Goal: Task Accomplishment & Management: Manage account settings

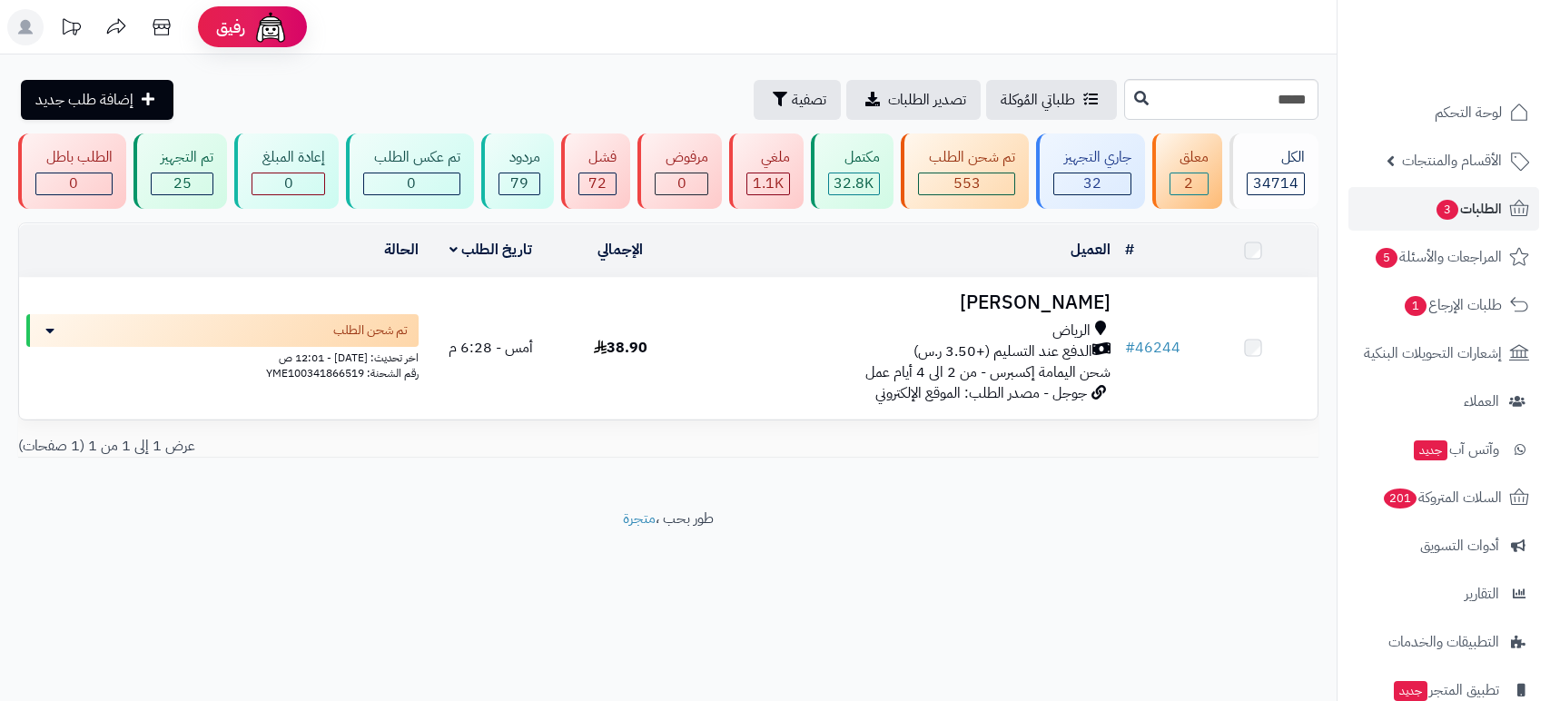
click at [1059, 301] on h3 "[PERSON_NAME]" at bounding box center [902, 302] width 418 height 21
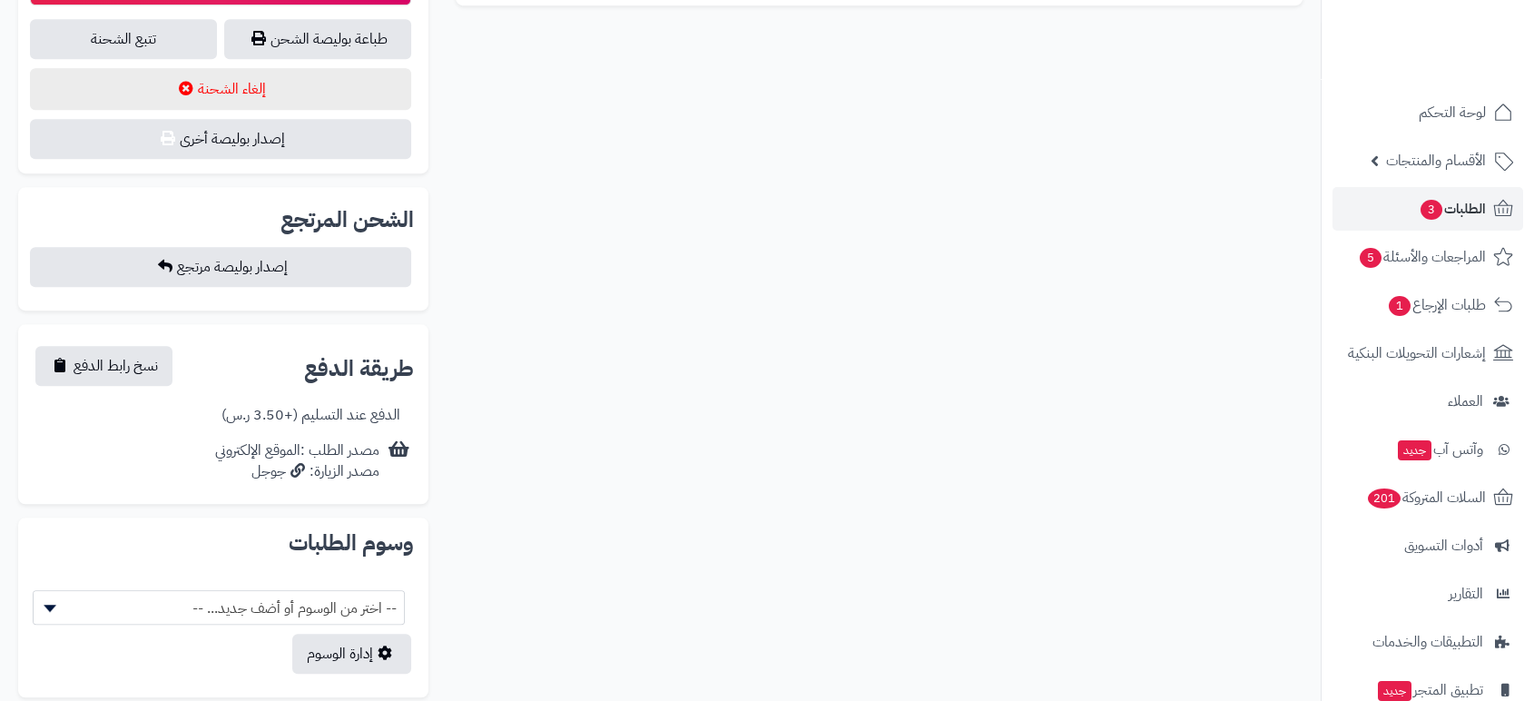
scroll to position [1078, 0]
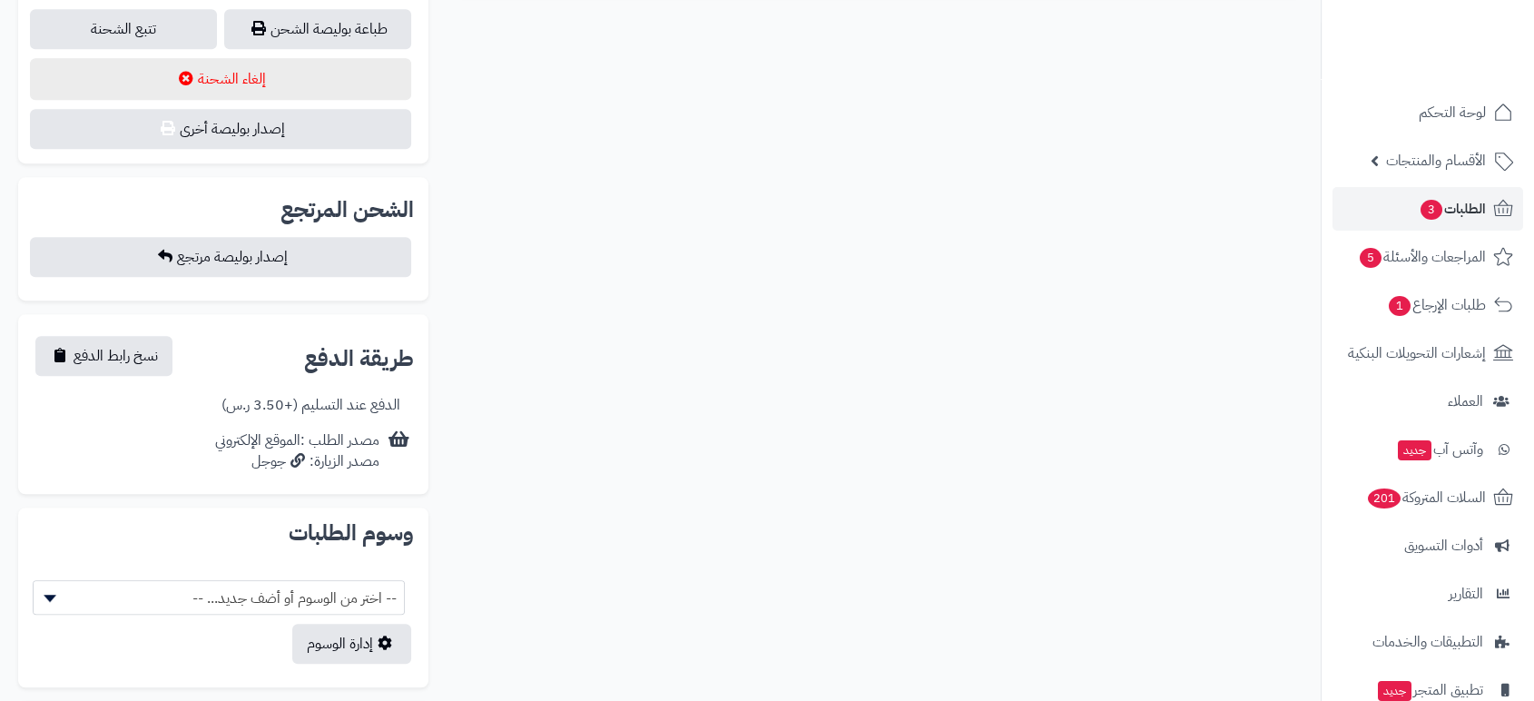
click at [101, 351] on span "نسخ رابط الدفع" at bounding box center [116, 355] width 84 height 22
click at [1467, 198] on span "الطلبات 3" at bounding box center [1452, 208] width 67 height 25
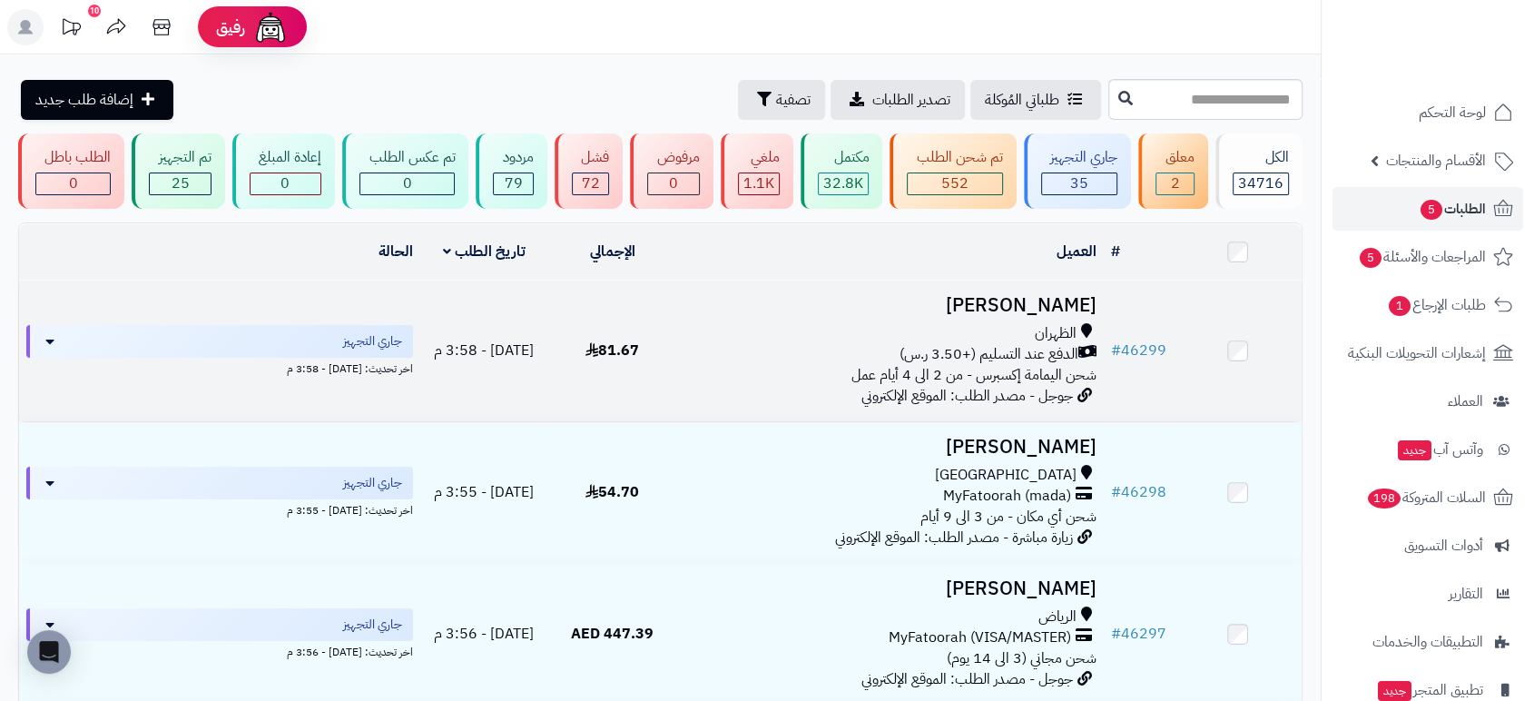
click at [1078, 301] on h3 "خالد مازن" at bounding box center [890, 305] width 413 height 21
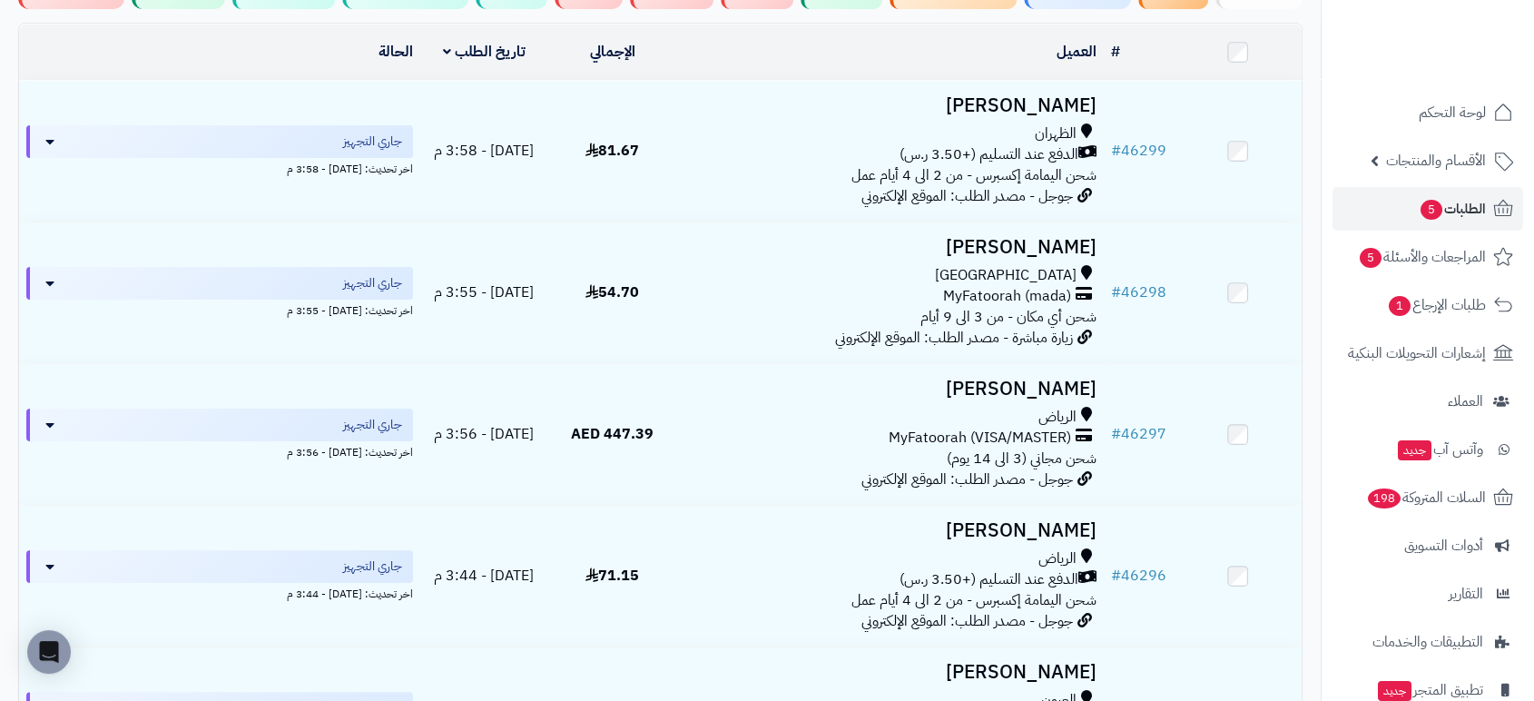
scroll to position [306, 0]
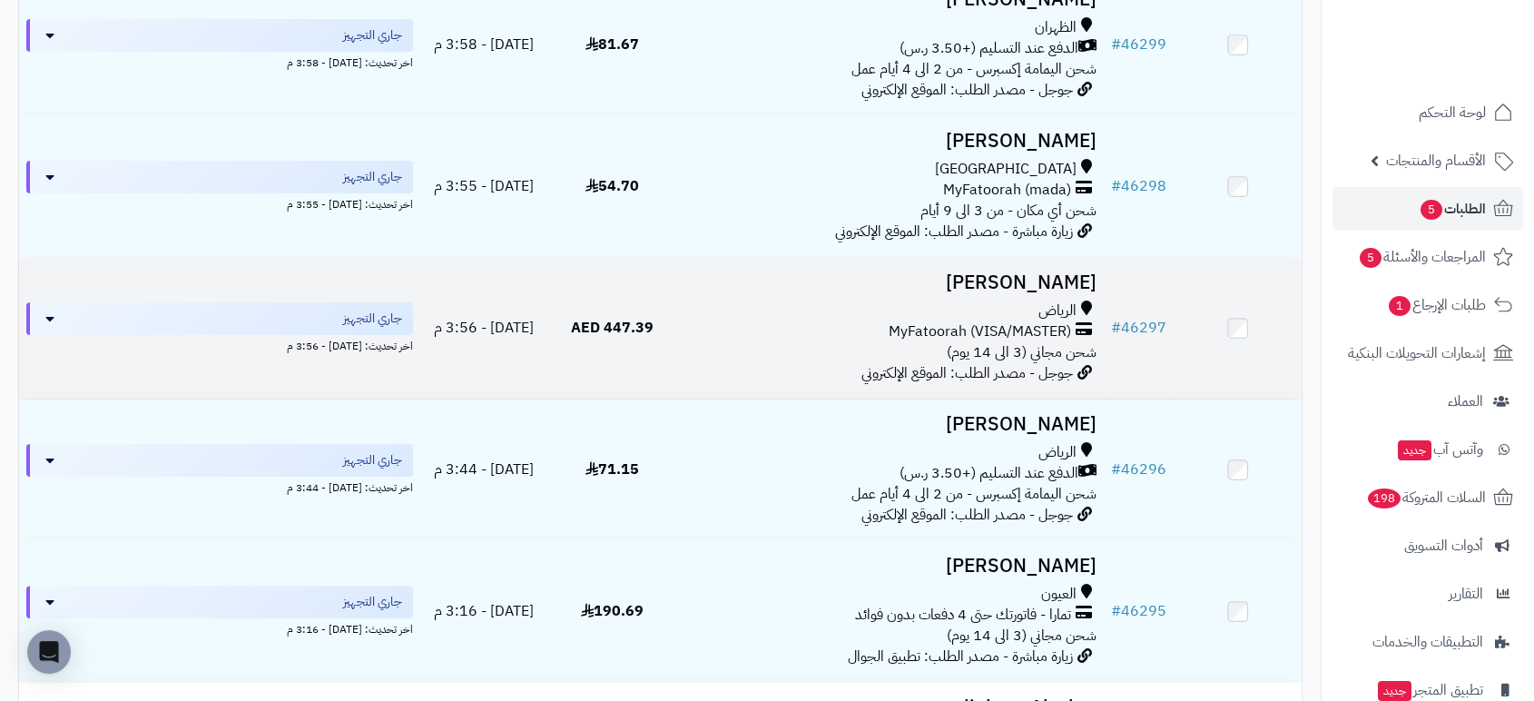
click at [1090, 277] on h3 "[PERSON_NAME]" at bounding box center [890, 282] width 413 height 21
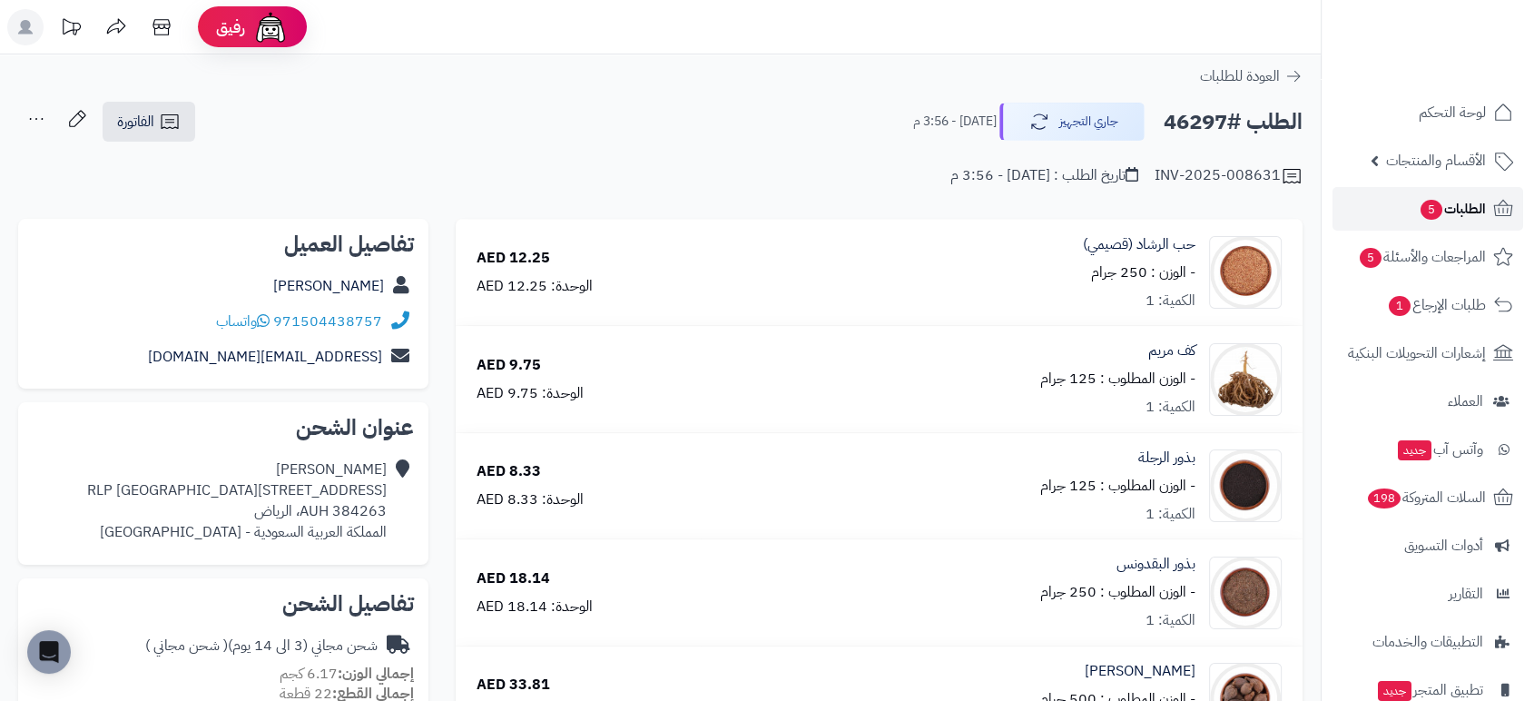
click at [1453, 207] on span "الطلبات 5" at bounding box center [1452, 208] width 67 height 25
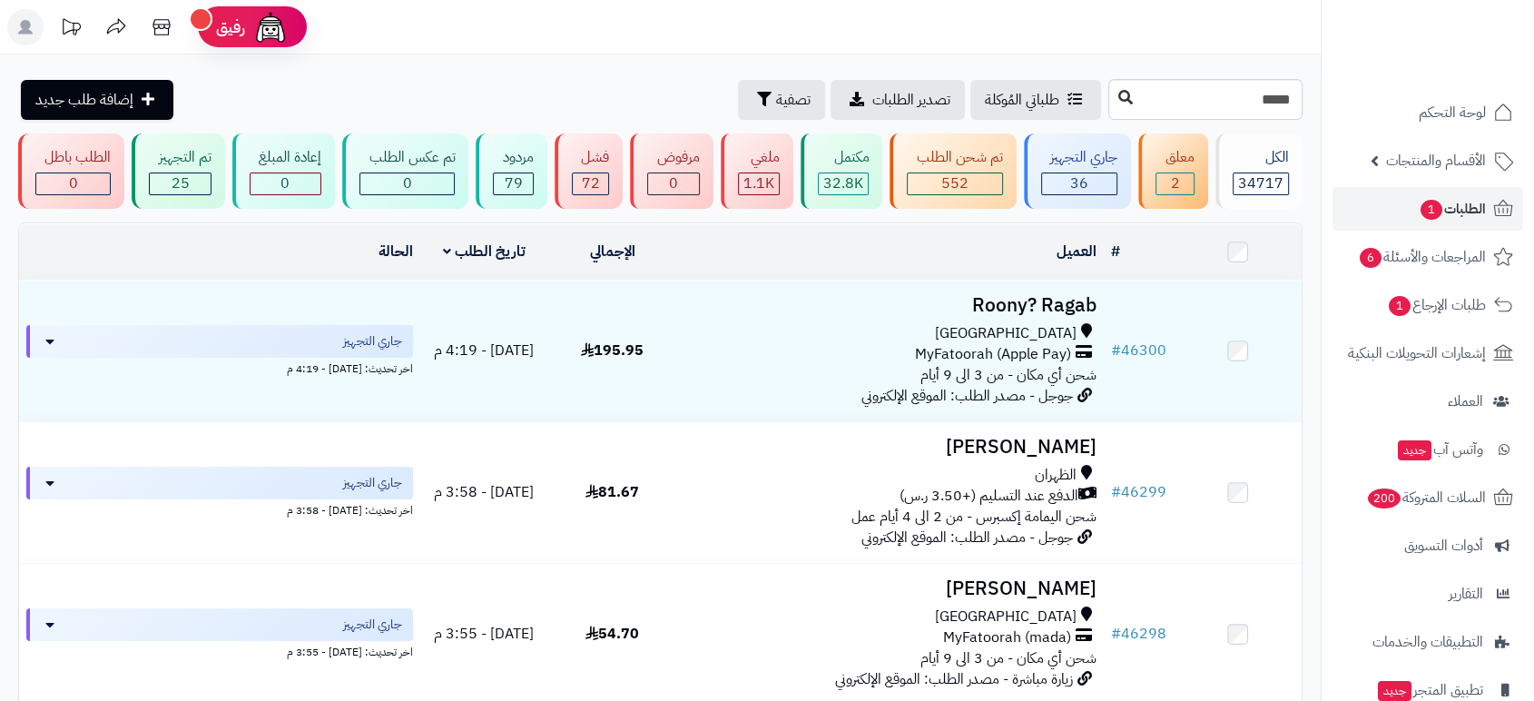
type input "*****"
click at [1112, 105] on button at bounding box center [1125, 98] width 27 height 35
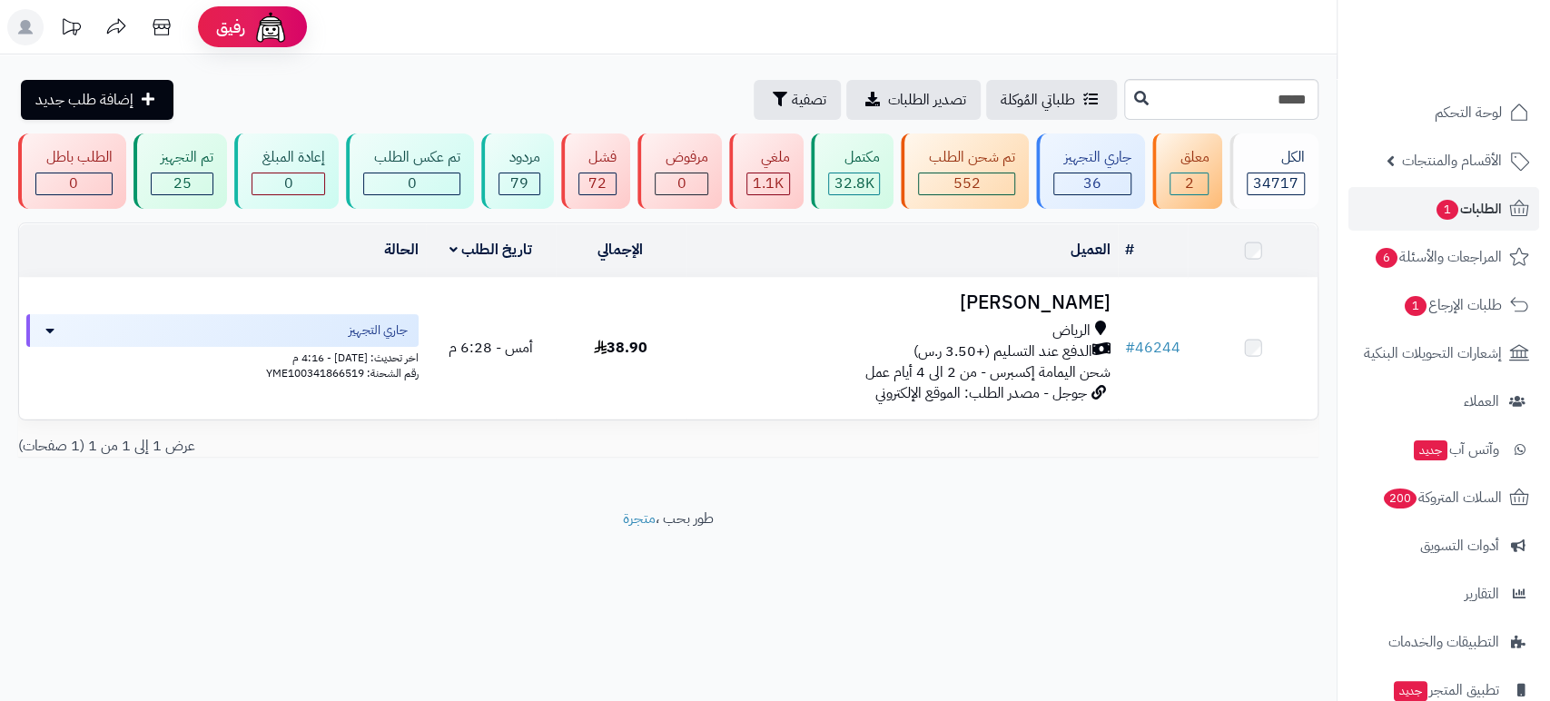
click at [1070, 298] on h3 "[PERSON_NAME]" at bounding box center [902, 302] width 418 height 21
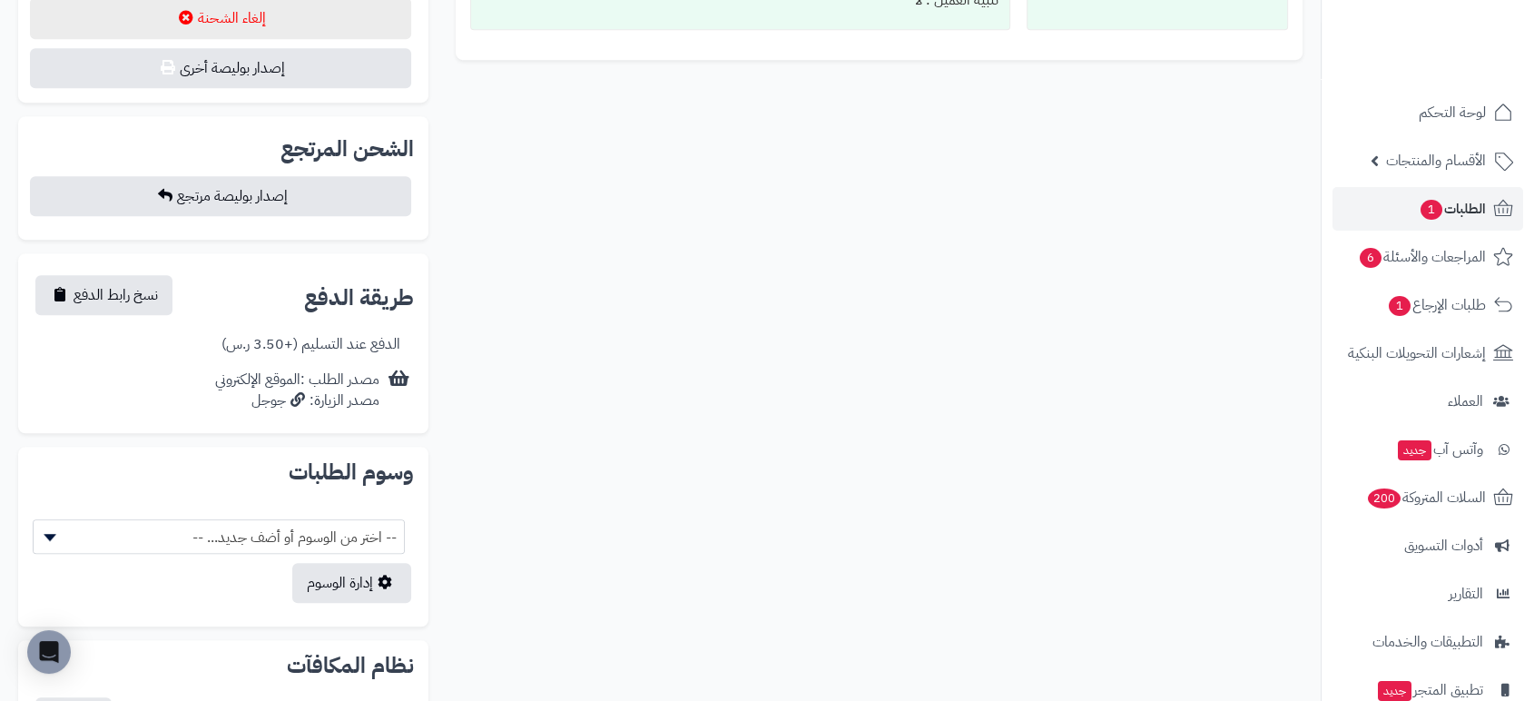
scroll to position [1084, 0]
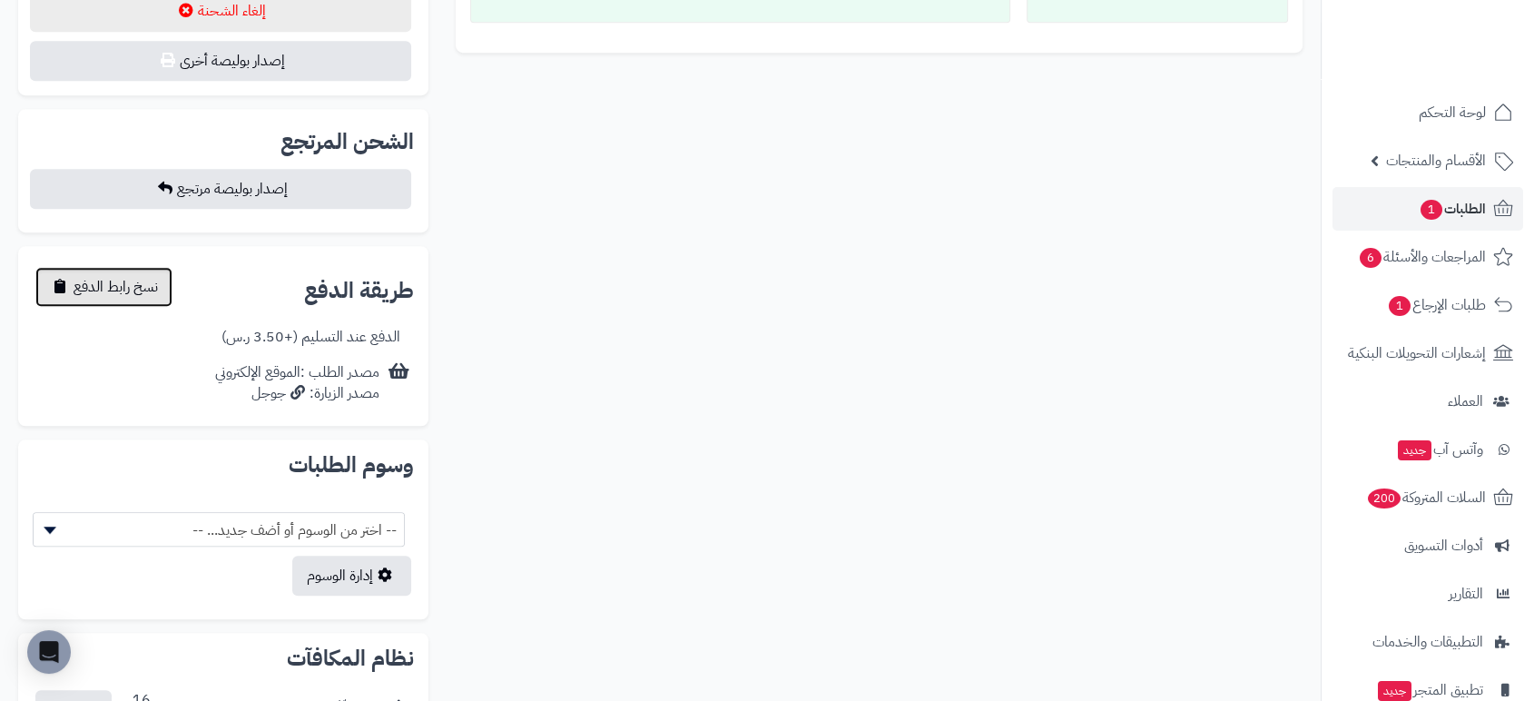
click at [87, 286] on span "نسخ رابط الدفع" at bounding box center [116, 287] width 84 height 22
click at [1467, 198] on span "الطلبات 1" at bounding box center [1452, 208] width 67 height 25
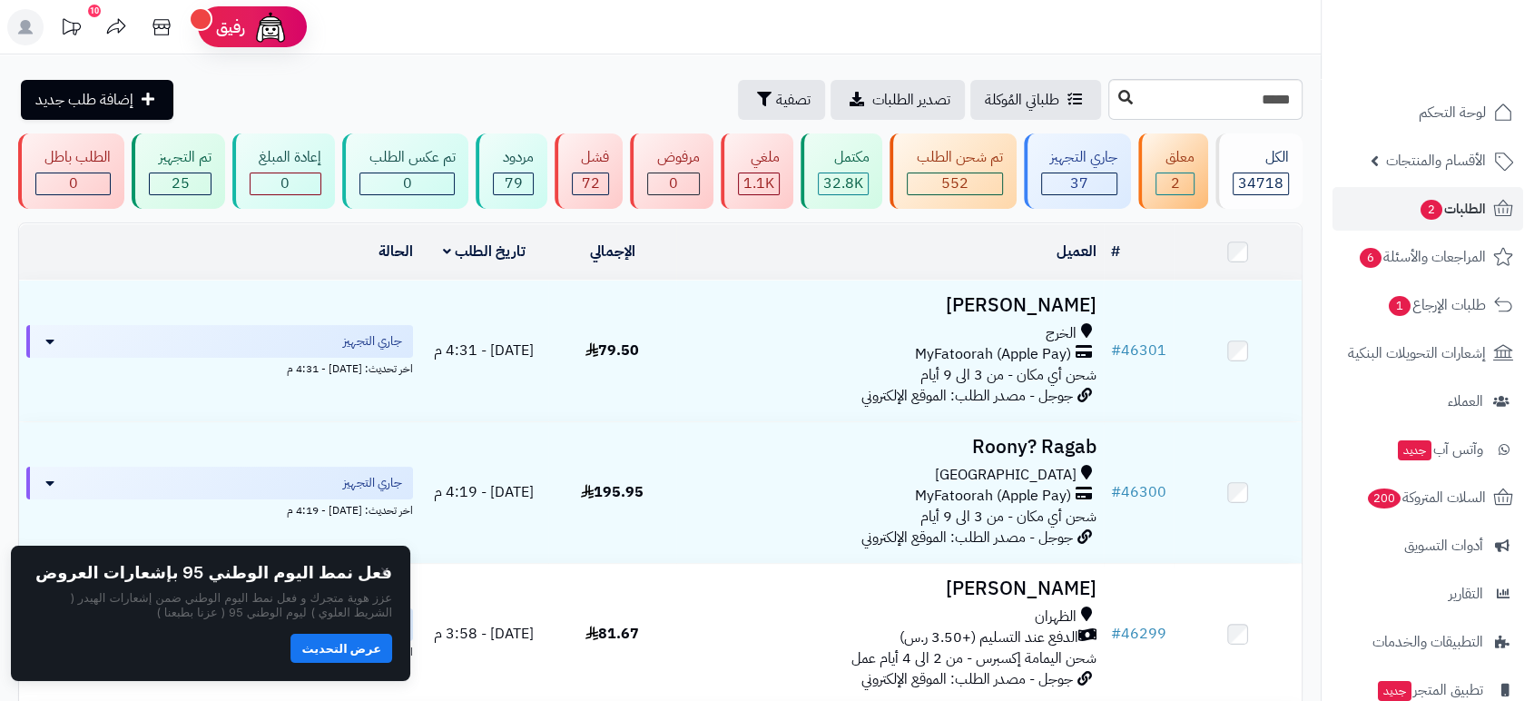
type input "*****"
click at [1119, 103] on icon at bounding box center [1126, 97] width 15 height 15
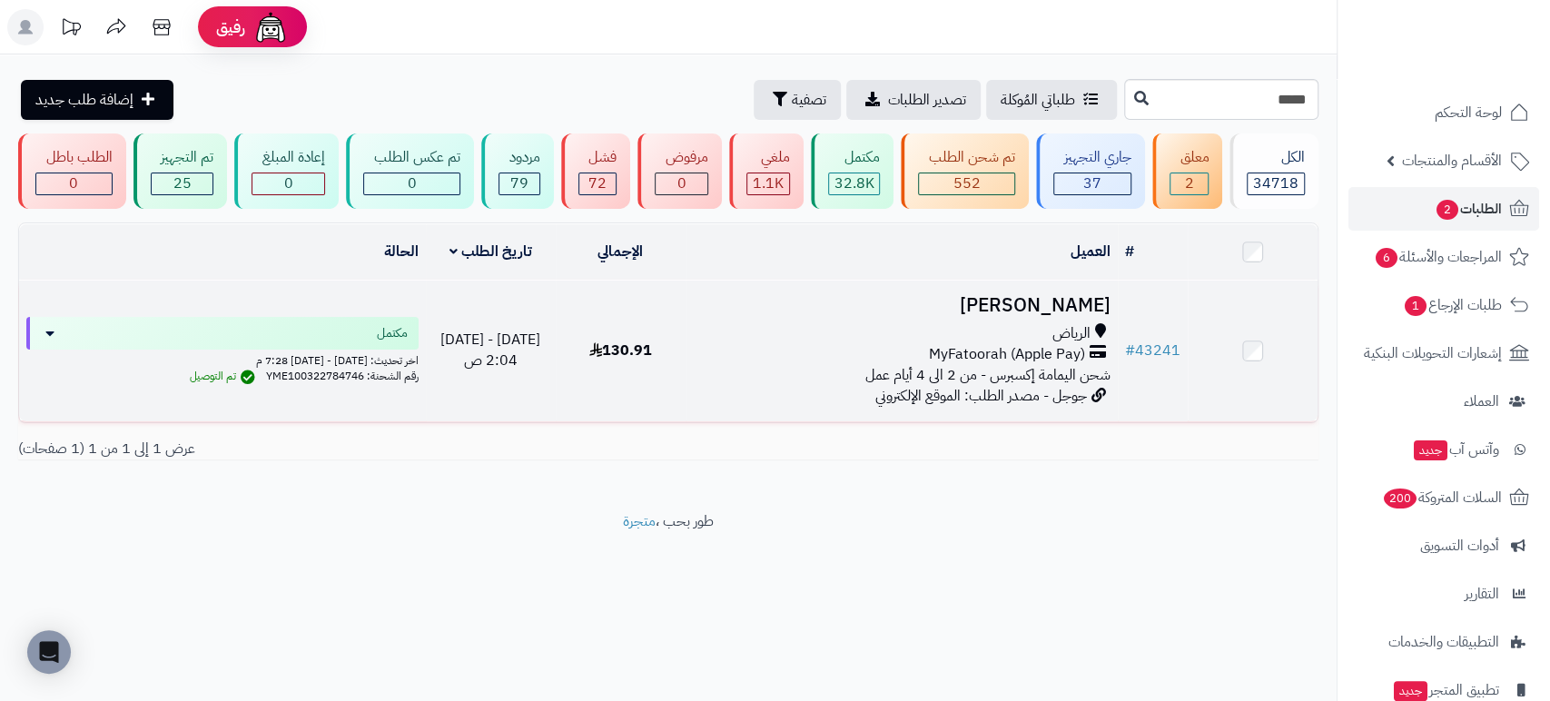
click at [1044, 303] on h3 "[PERSON_NAME]" at bounding box center [902, 305] width 418 height 21
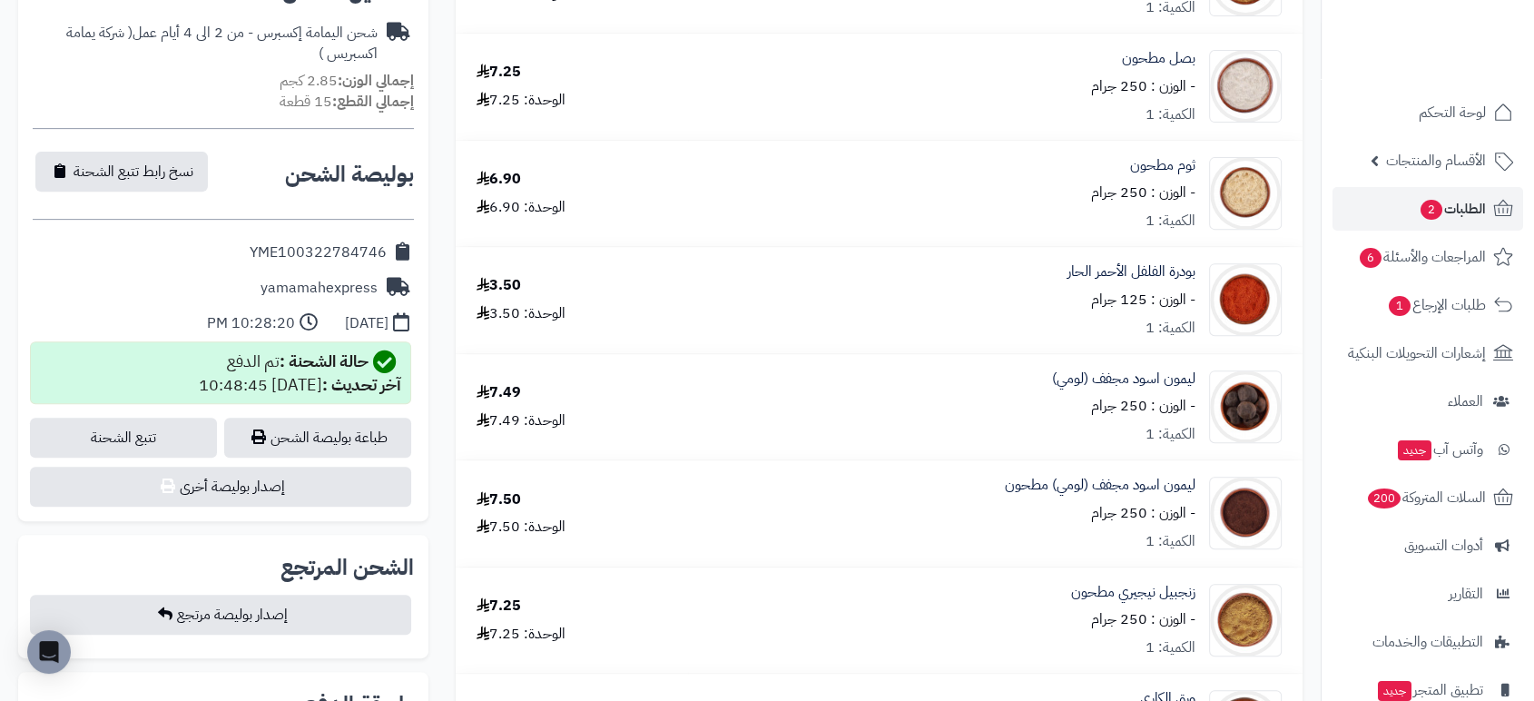
scroll to position [678, 0]
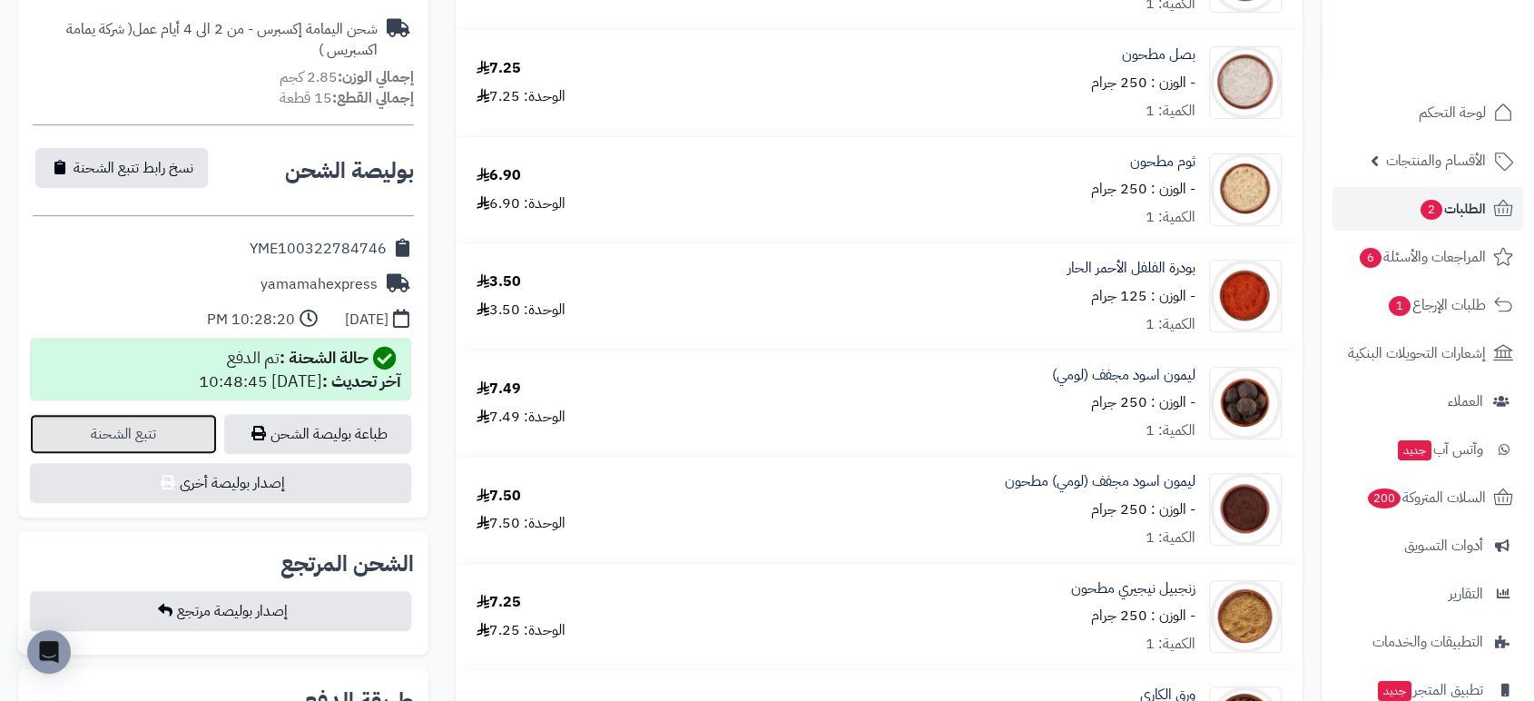
click at [86, 436] on link "تتبع الشحنة" at bounding box center [123, 434] width 187 height 40
drag, startPoint x: 387, startPoint y: 247, endPoint x: 250, endPoint y: 253, distance: 137.2
click at [250, 253] on div "YME100322784746" at bounding box center [223, 249] width 381 height 35
copy div "YME100322784746"
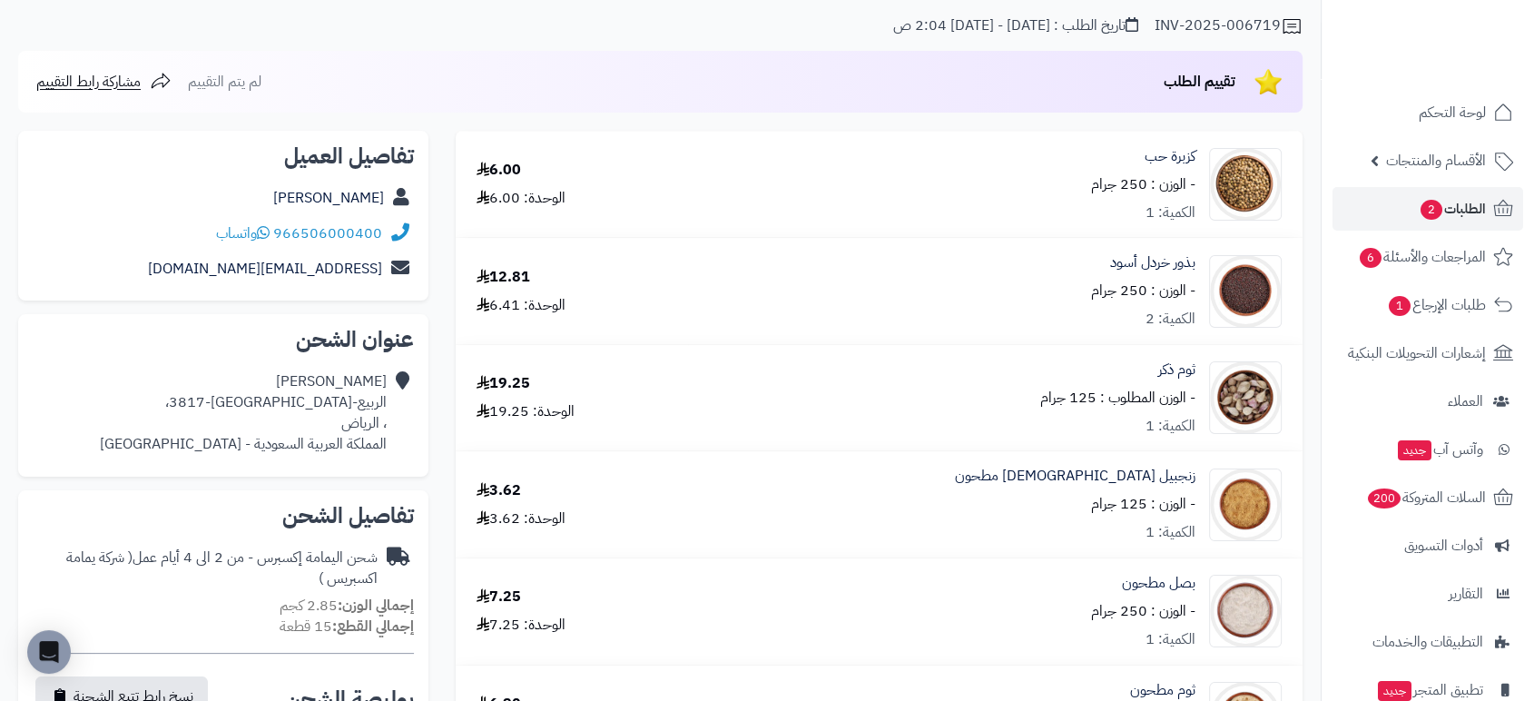
scroll to position [0, 0]
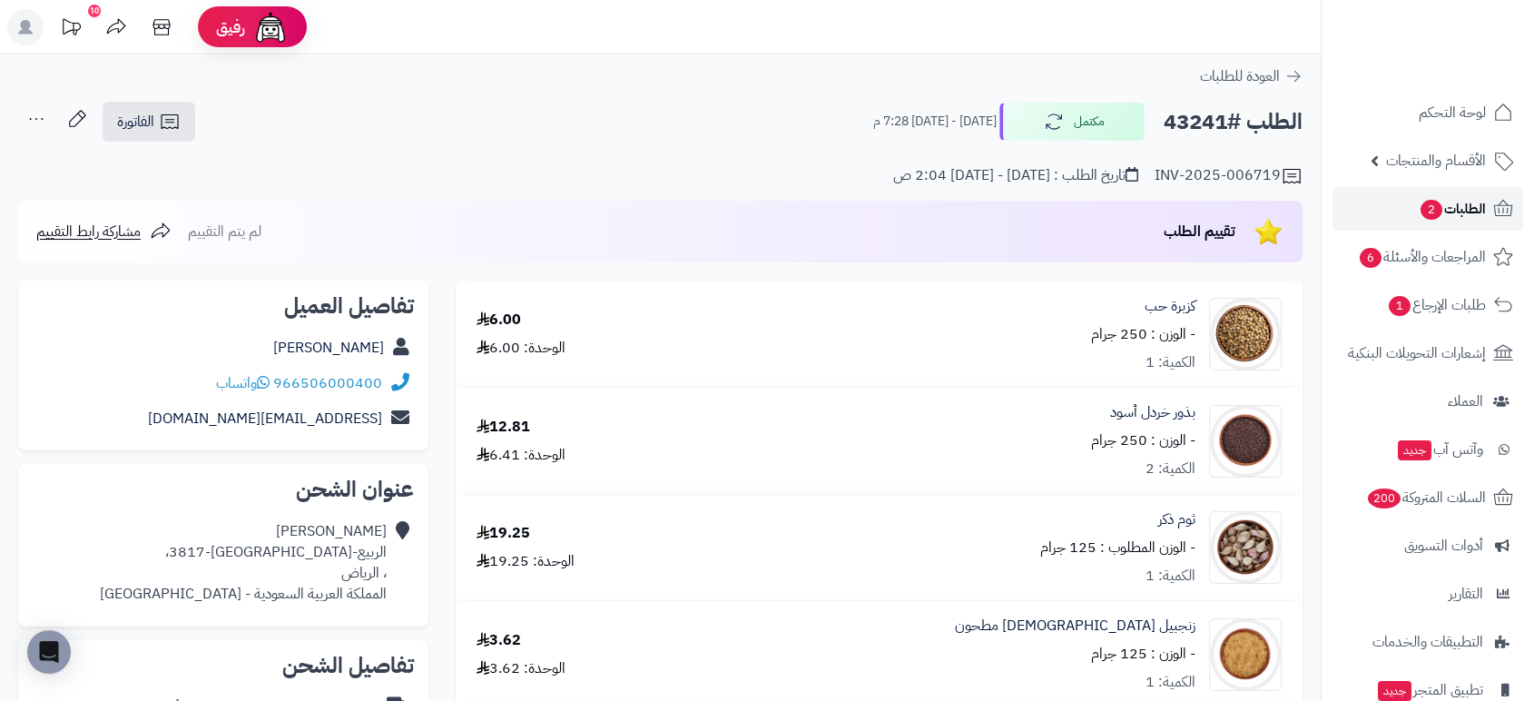
click at [1474, 209] on span "الطلبات 2" at bounding box center [1452, 208] width 67 height 25
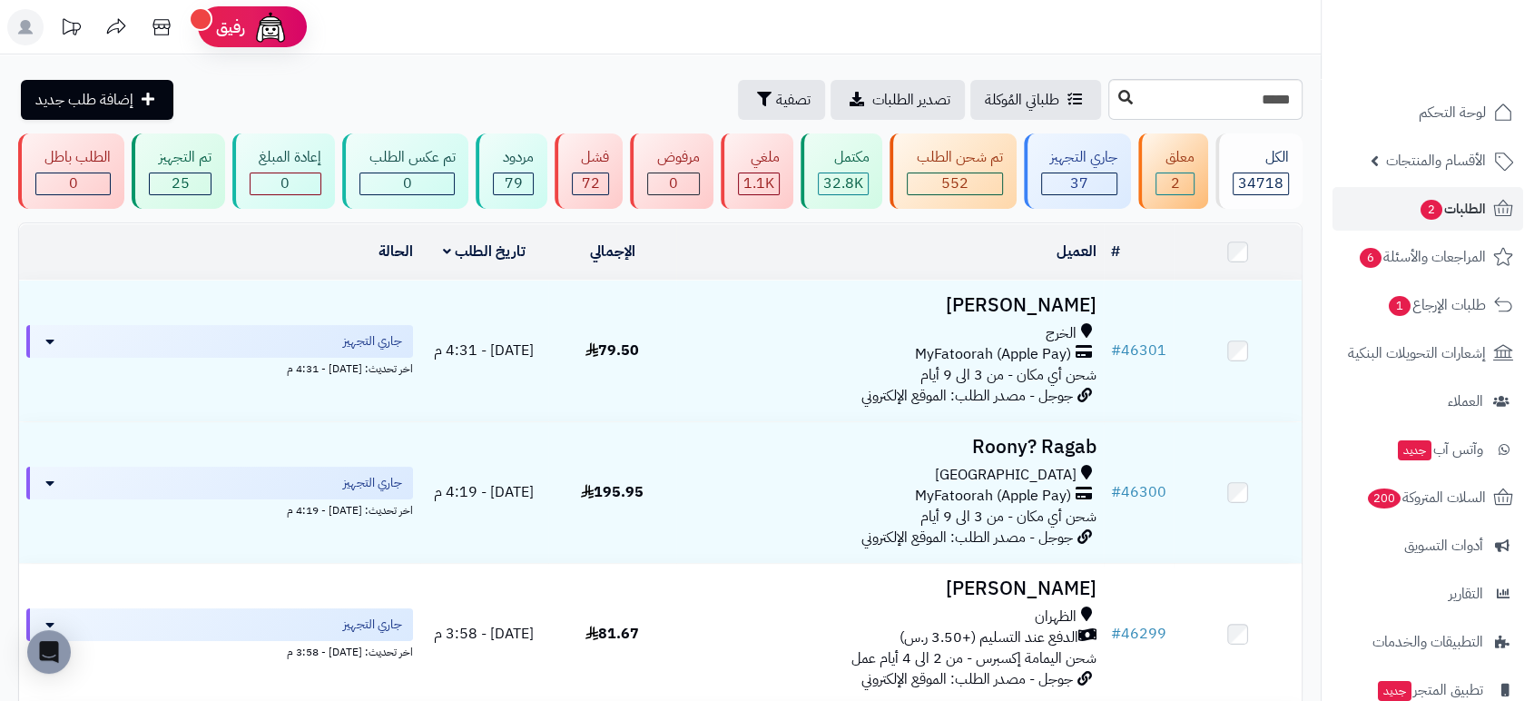
type input "*****"
click at [1119, 100] on icon at bounding box center [1126, 97] width 15 height 15
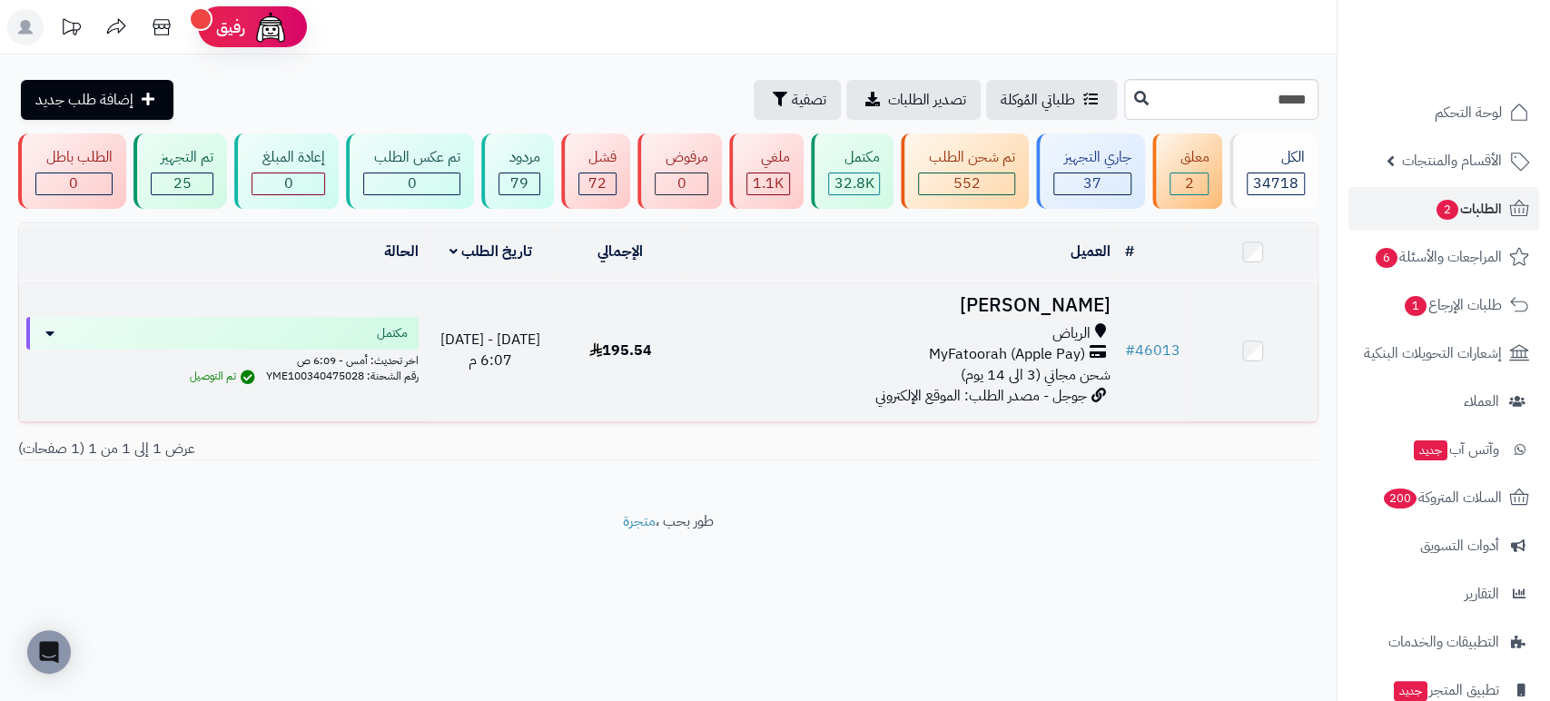
click at [1061, 305] on h3 "[PERSON_NAME]" at bounding box center [902, 305] width 418 height 21
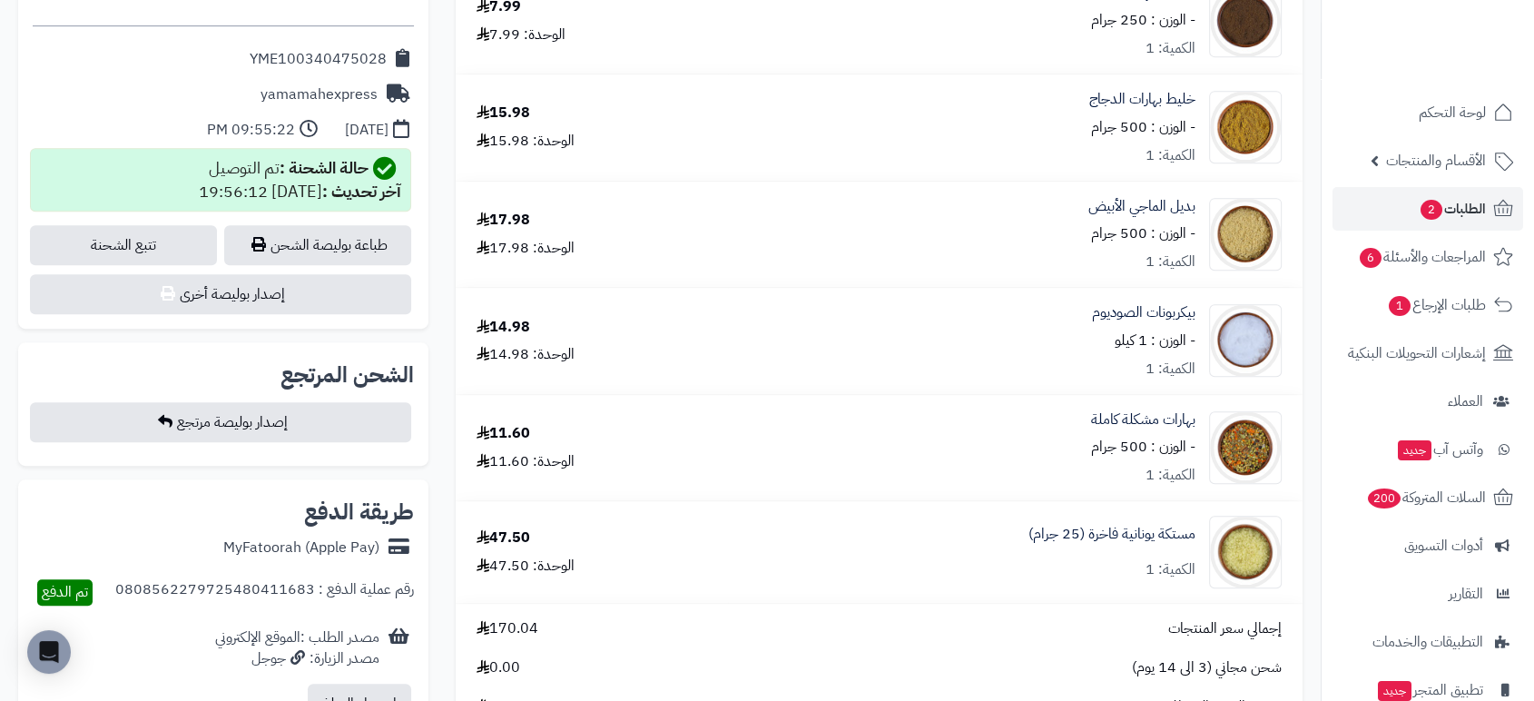
scroll to position [853, 0]
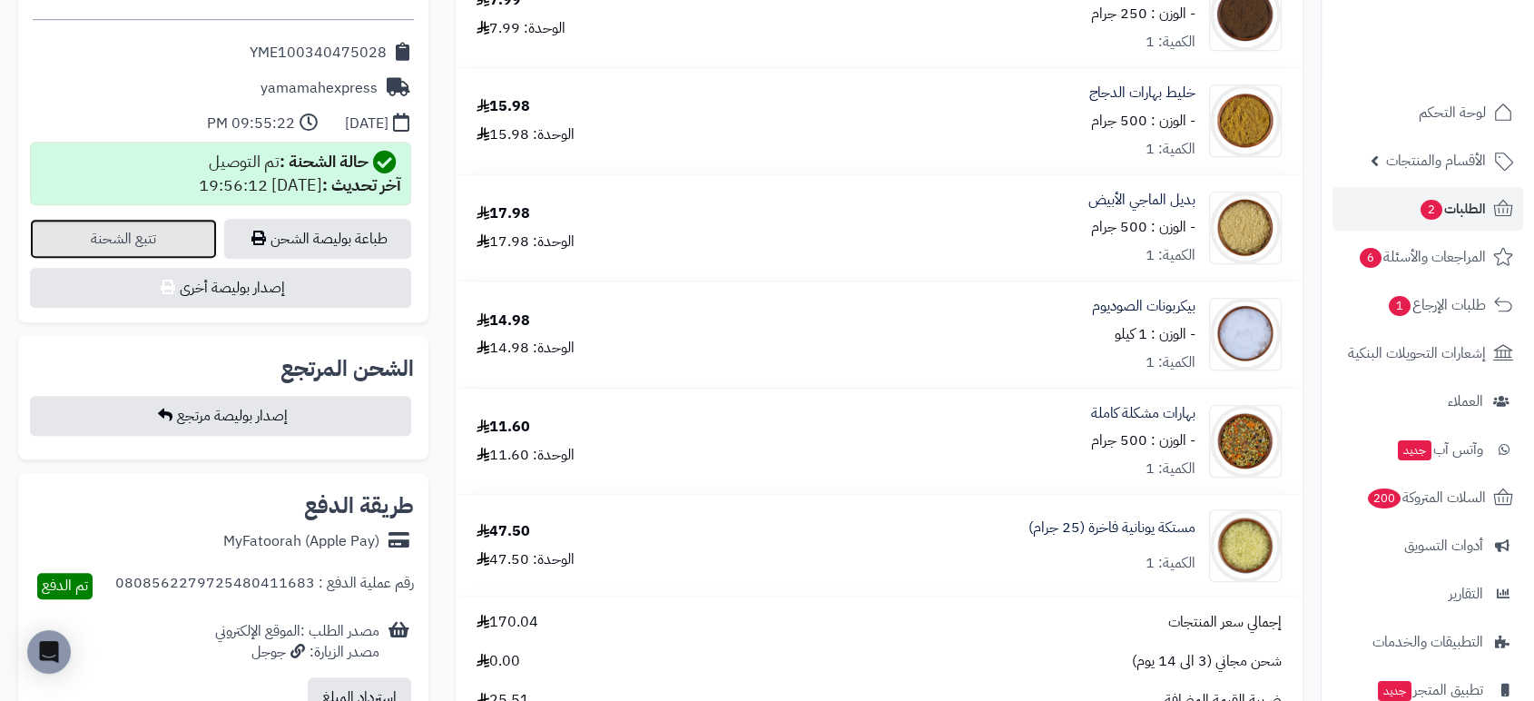
click at [96, 232] on link "تتبع الشحنة" at bounding box center [123, 239] width 187 height 40
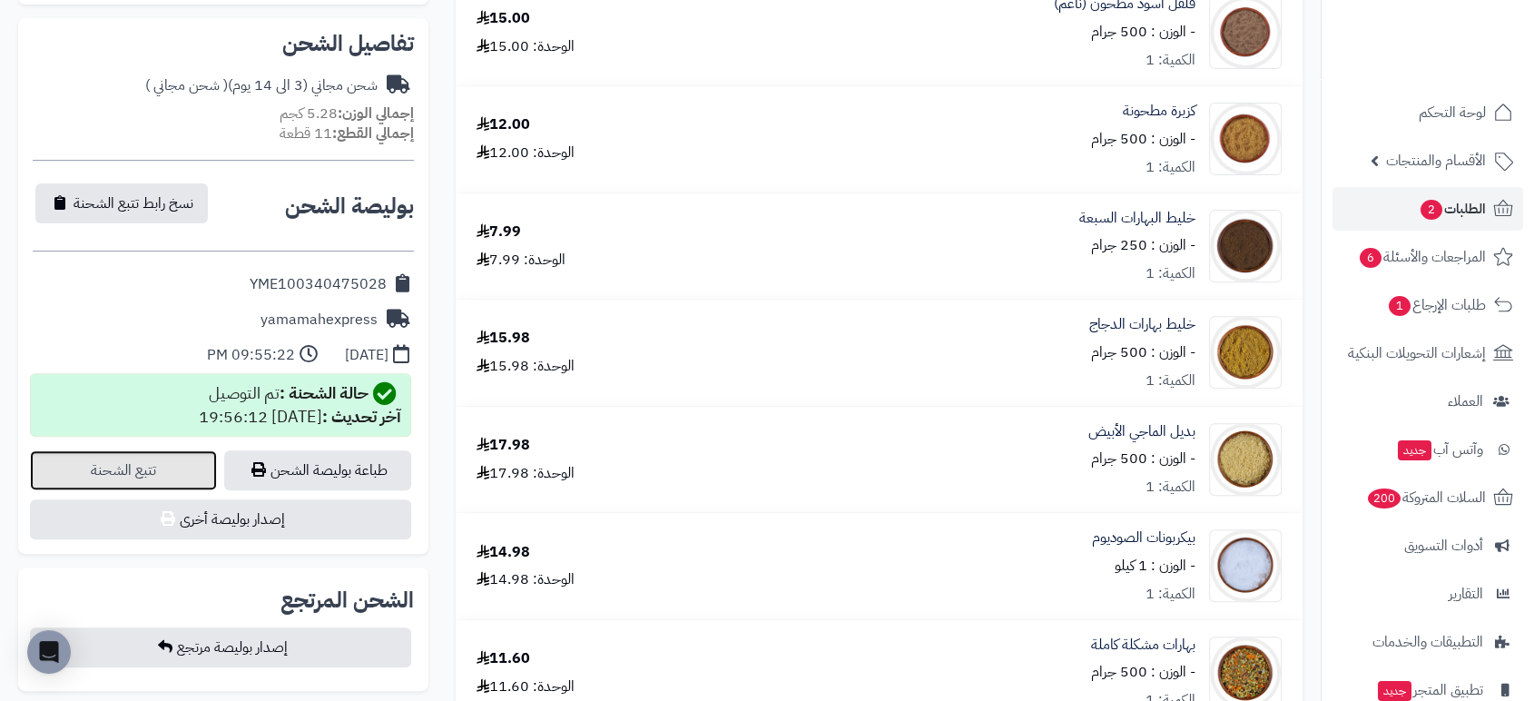
scroll to position [632, 0]
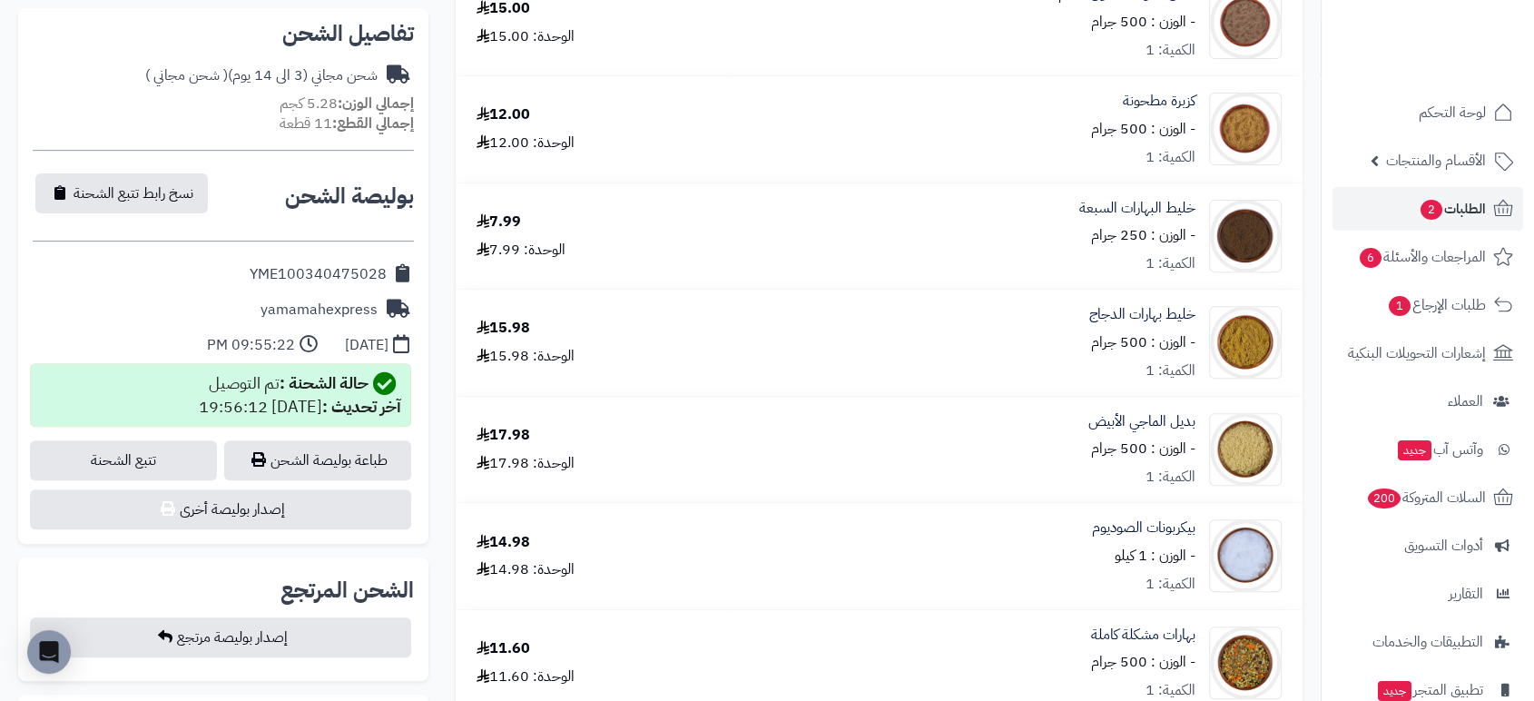
drag, startPoint x: 389, startPoint y: 271, endPoint x: 236, endPoint y: 275, distance: 152.6
click at [236, 275] on div "YME100340475028" at bounding box center [223, 274] width 381 height 35
copy div "YME100340475028"
